Goal: Consume media (video, audio)

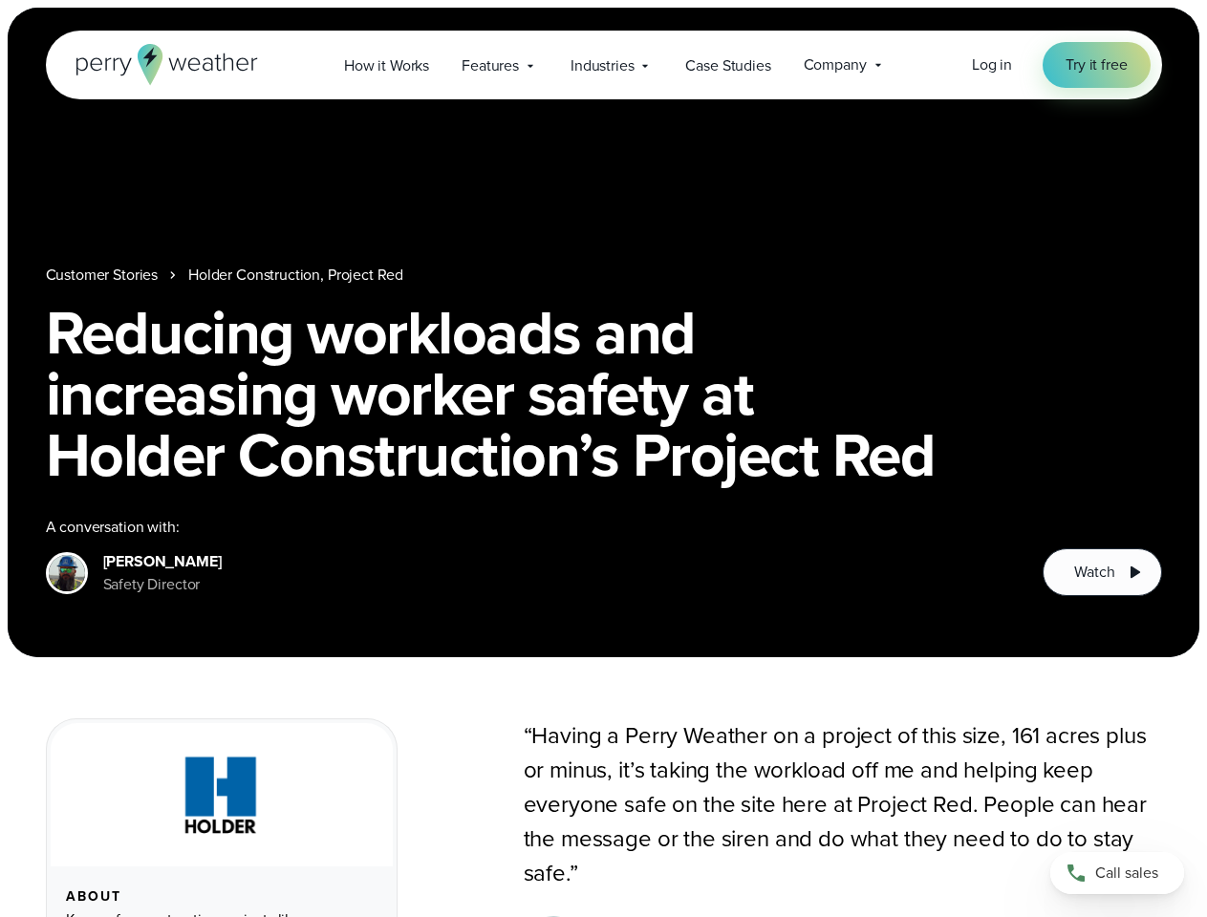
click at [603, 459] on h1 "Reducing workloads and increasing worker safety at Holder Construction’s Projec…" at bounding box center [604, 393] width 1116 height 183
click at [603, 65] on span "Industries" at bounding box center [601, 65] width 63 height 23
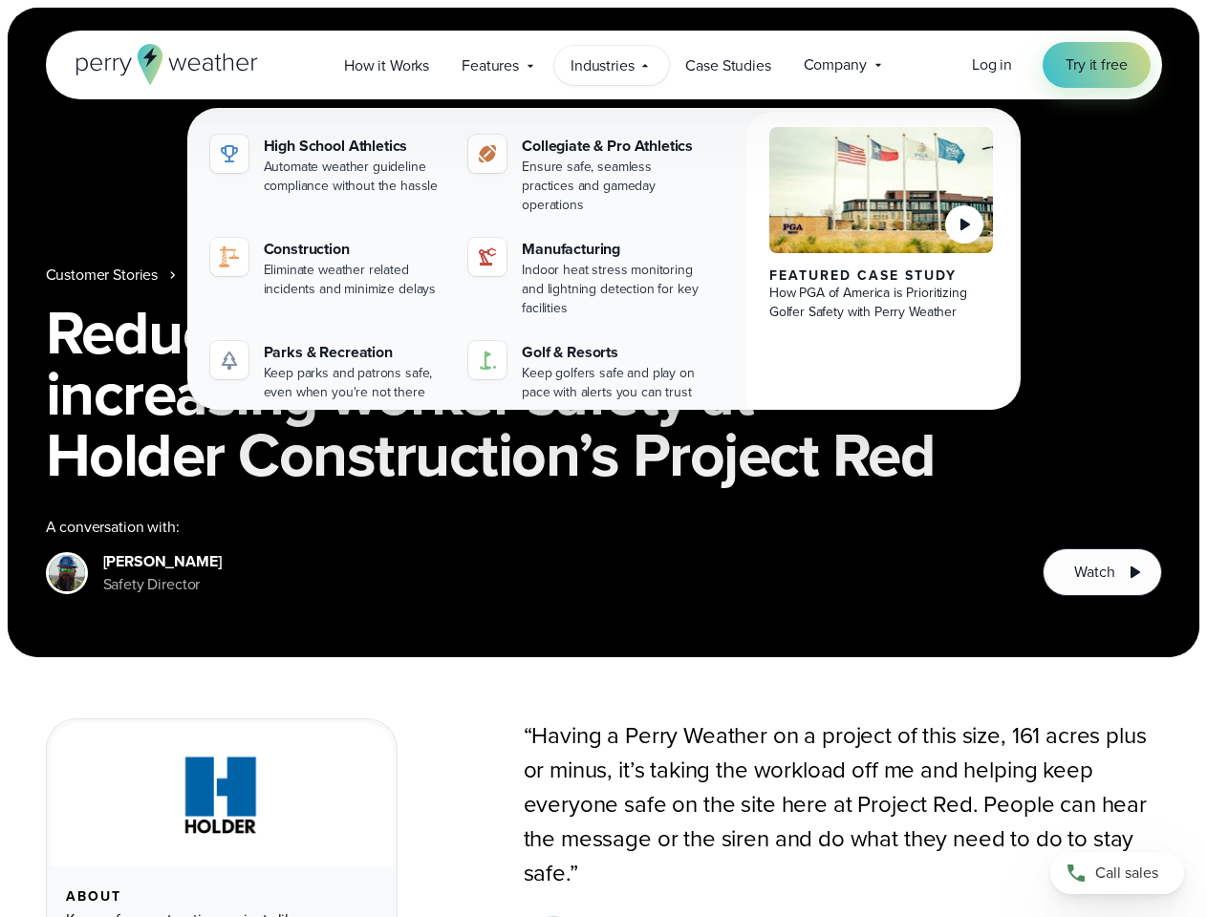
click at [603, 332] on h1 "Reducing workloads and increasing worker safety at Holder Construction’s Projec…" at bounding box center [604, 393] width 1116 height 183
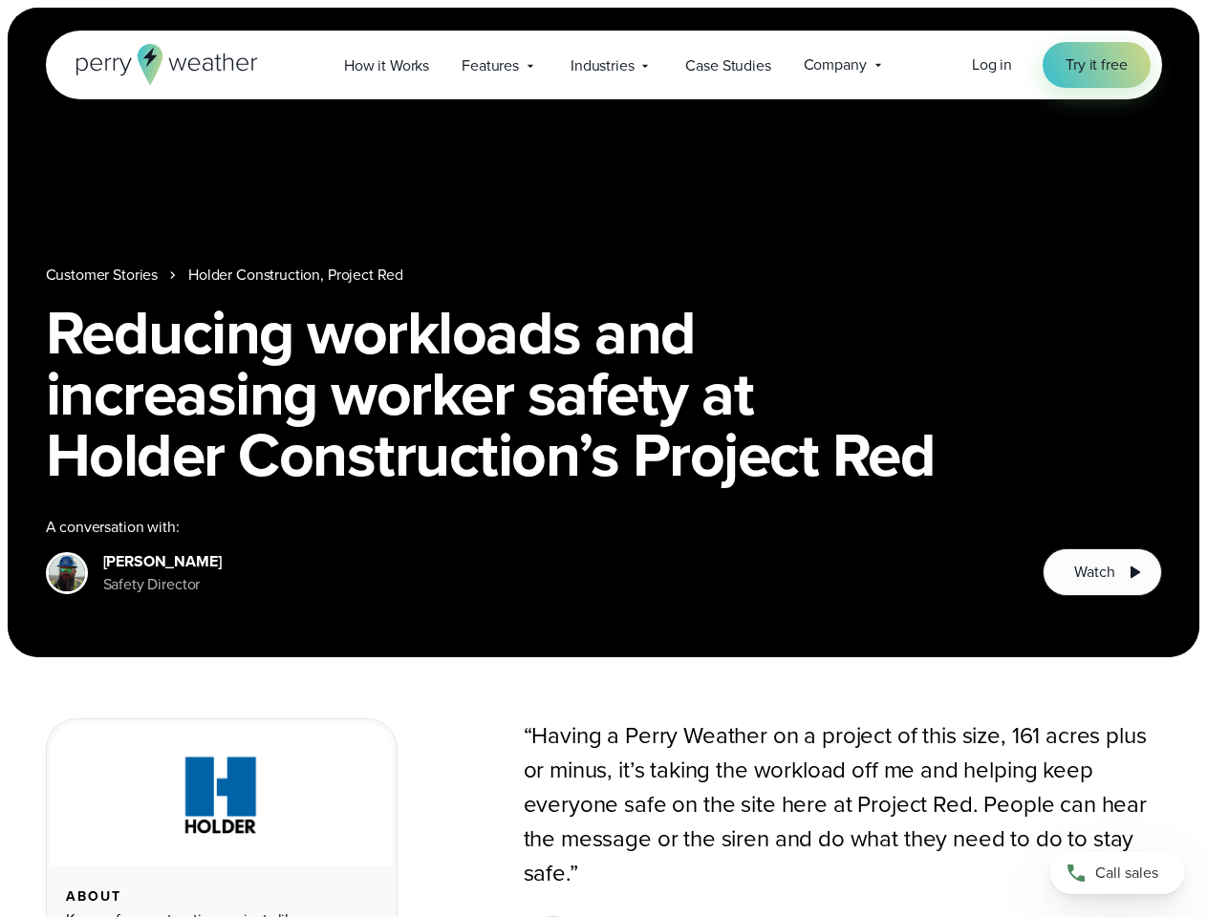
click at [296, 275] on link "Holder Construction, Project Red" at bounding box center [295, 275] width 215 height 23
click at [1101, 572] on span "Watch" at bounding box center [1094, 572] width 40 height 23
